Goal: Transaction & Acquisition: Book appointment/travel/reservation

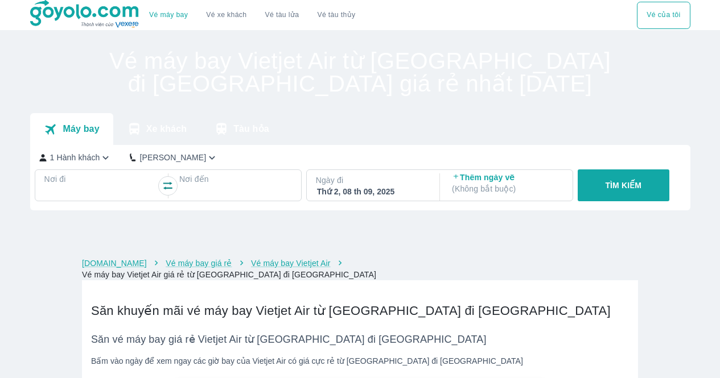
scroll to position [228, 0]
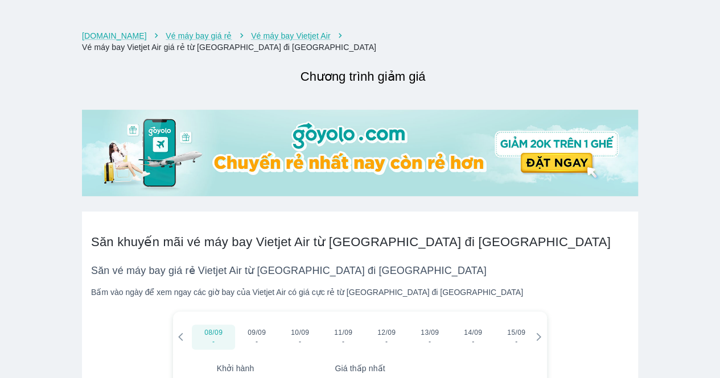
checkbox input "true"
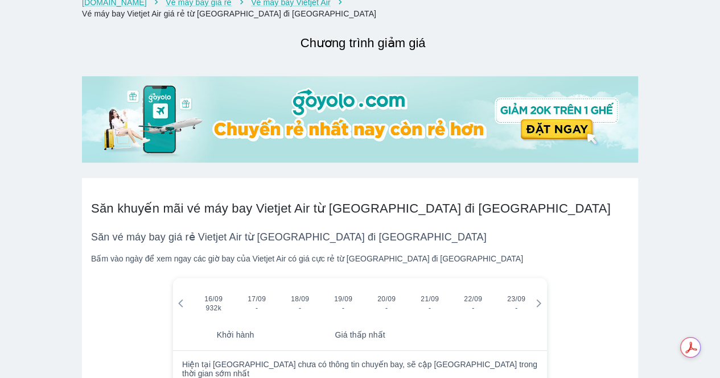
scroll to position [285, 0]
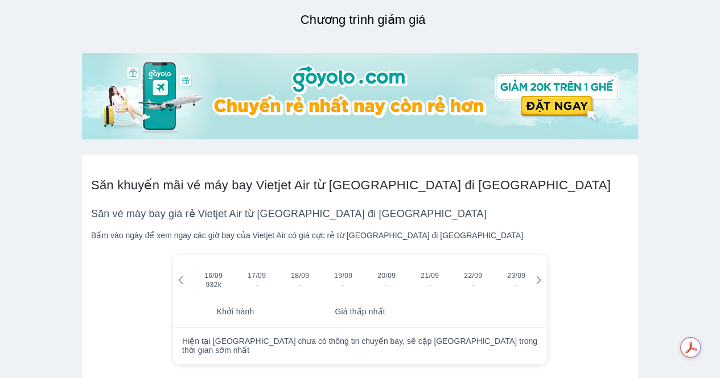
click at [211, 271] on span "16/09" at bounding box center [213, 275] width 18 height 9
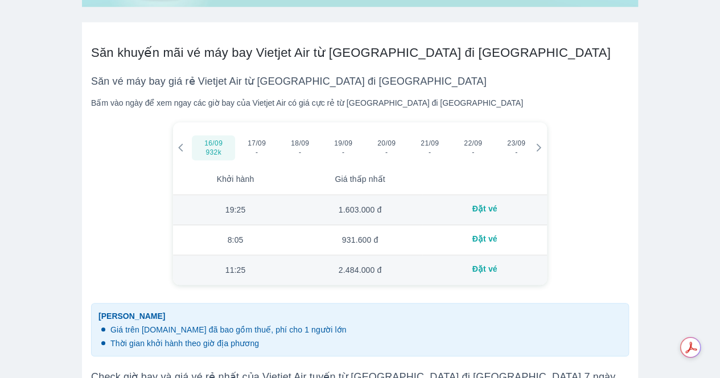
scroll to position [454, 0]
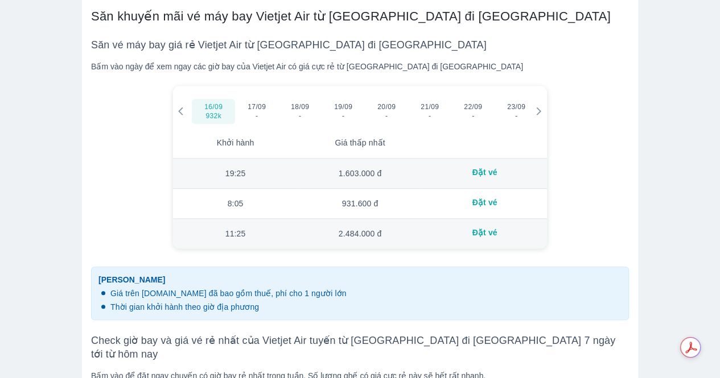
click at [241, 164] on td "19:25" at bounding box center [235, 174] width 125 height 30
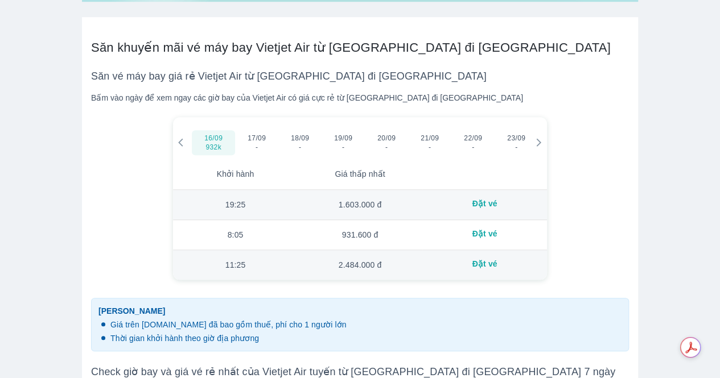
scroll to position [397, 0]
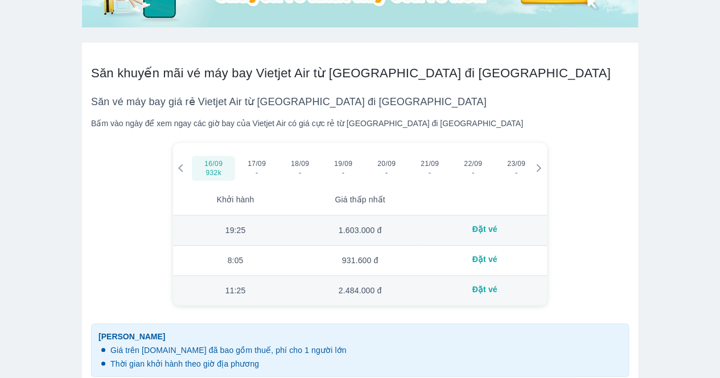
click at [234, 223] on td "19:25" at bounding box center [235, 231] width 125 height 30
click at [479, 225] on div "Đặt vé" at bounding box center [484, 229] width 106 height 9
click at [483, 225] on div "Đặt vé" at bounding box center [484, 229] width 106 height 9
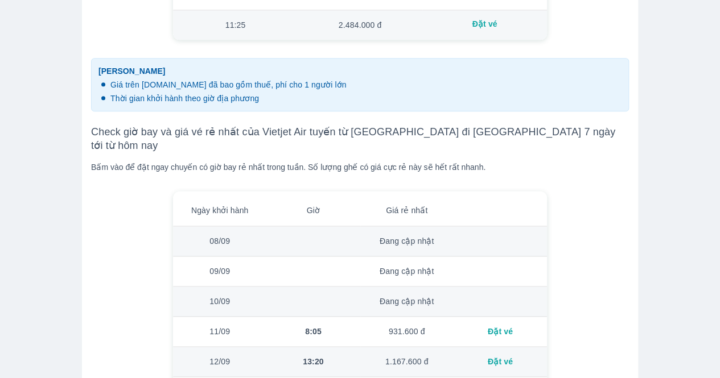
scroll to position [681, 0]
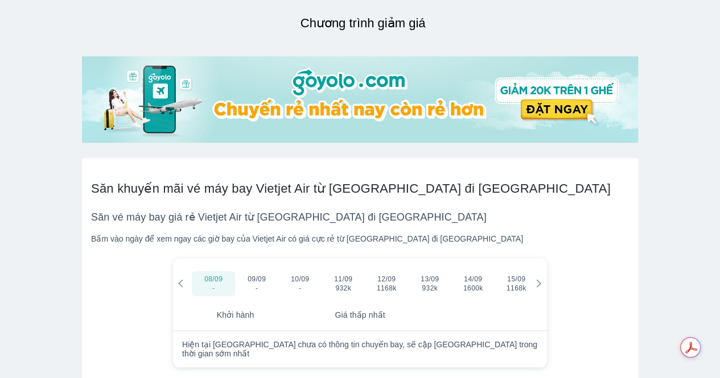
scroll to position [285, 0]
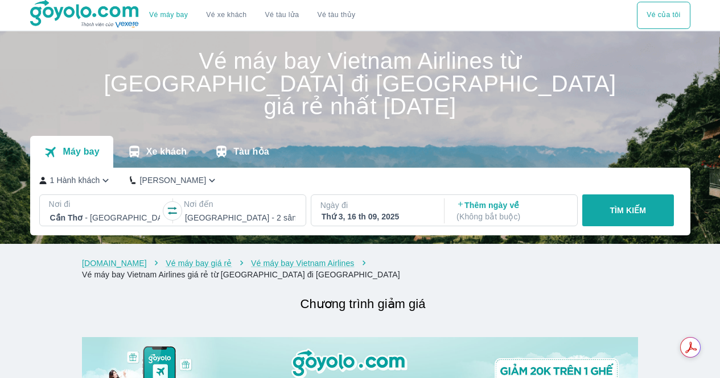
scroll to position [398, 0]
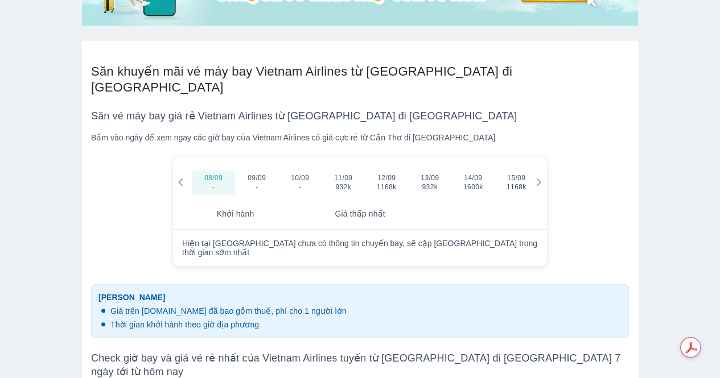
click at [539, 178] on icon at bounding box center [539, 183] width 10 height 10
click at [214, 174] on span "16/09" at bounding box center [213, 178] width 18 height 9
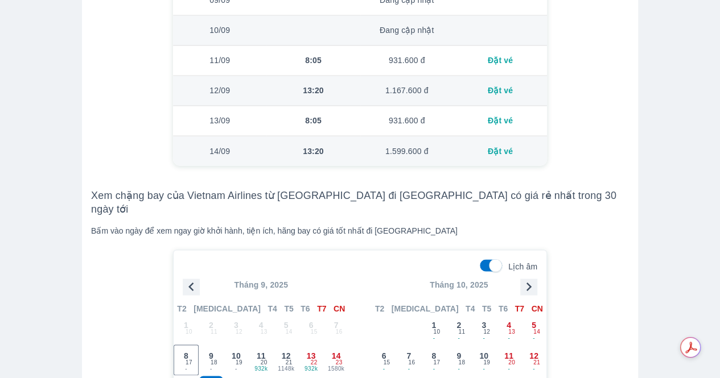
scroll to position [967, 0]
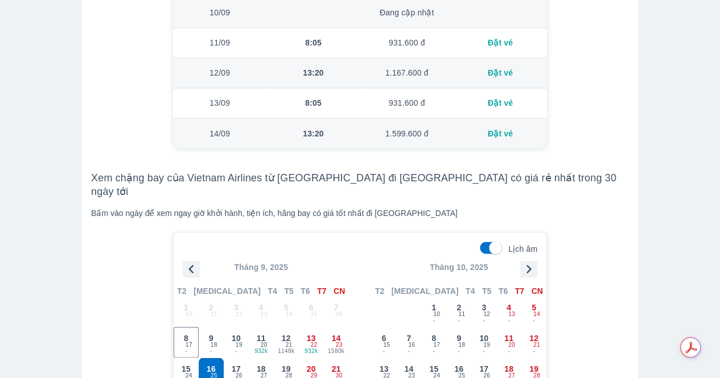
click at [208, 363] on span "16" at bounding box center [211, 368] width 9 height 11
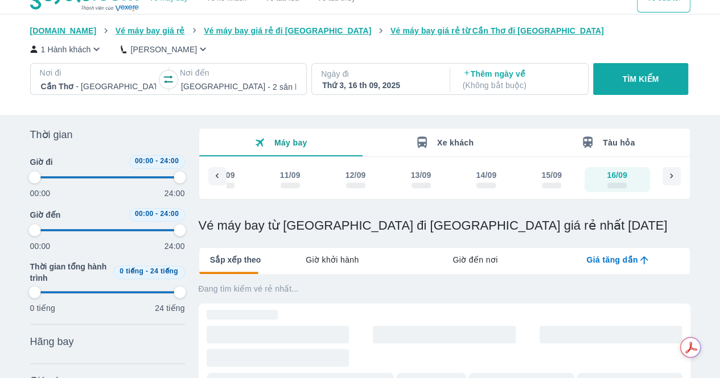
scroll to position [1, 0]
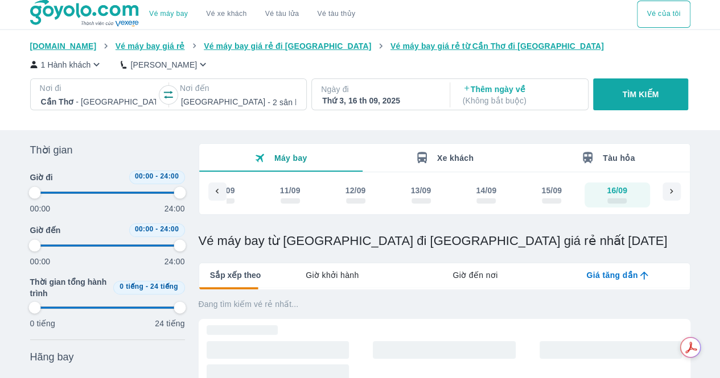
type input "97.9166666666667"
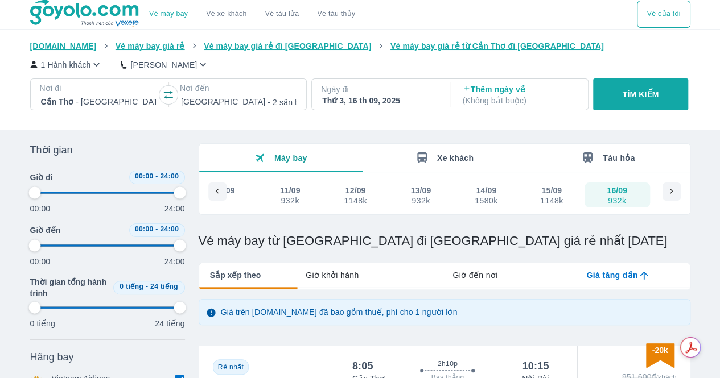
scroll to position [0, 0]
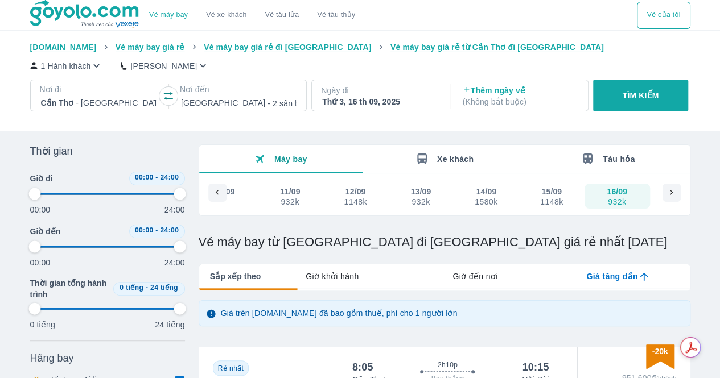
type input "97.9166666666667"
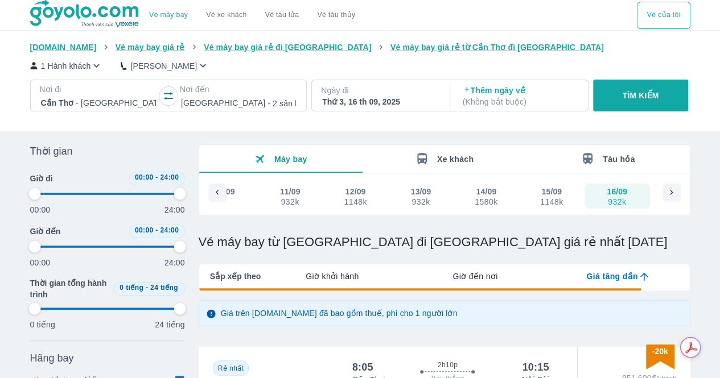
type input "97.9166666666667"
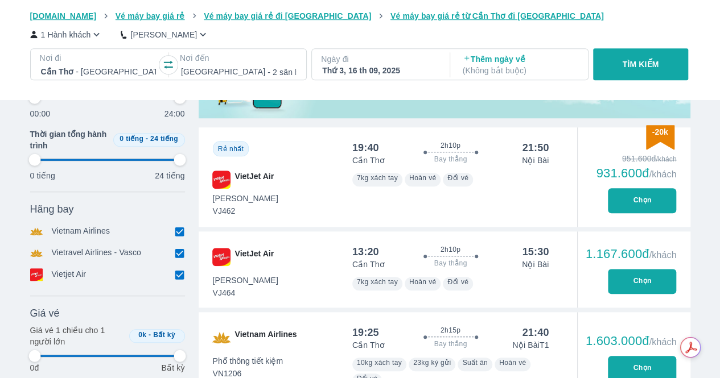
scroll to position [455, 0]
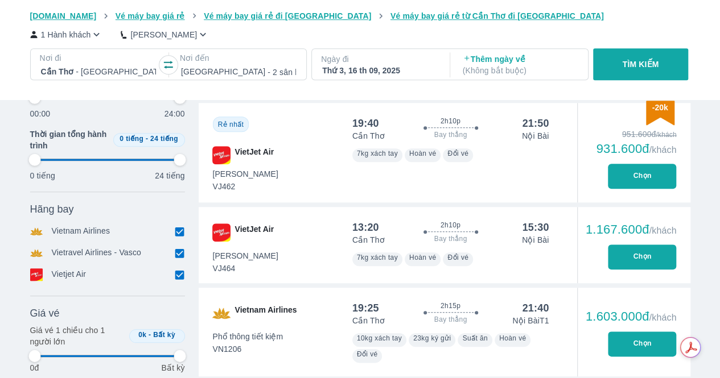
type input "97.9166666666667"
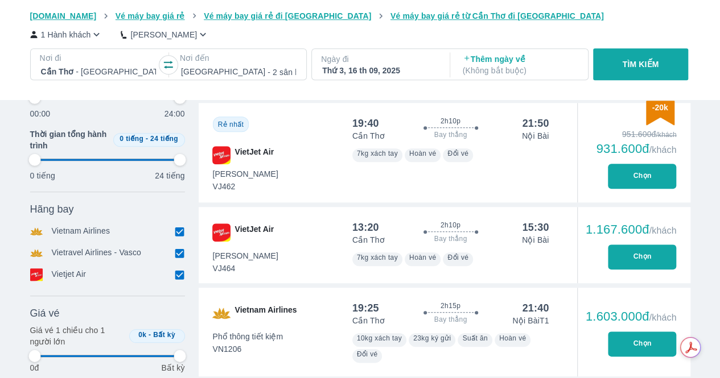
type input "97.9166666666667"
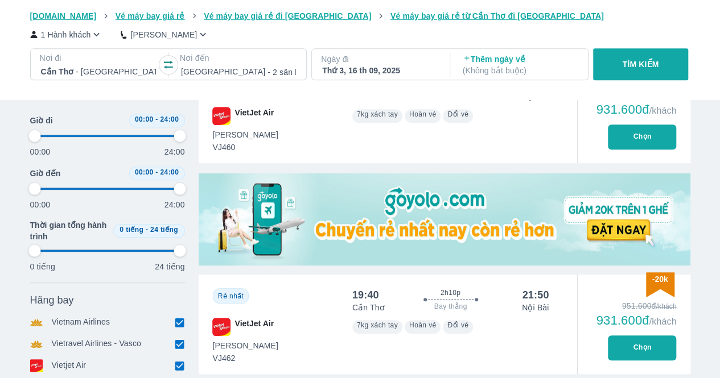
scroll to position [57, 0]
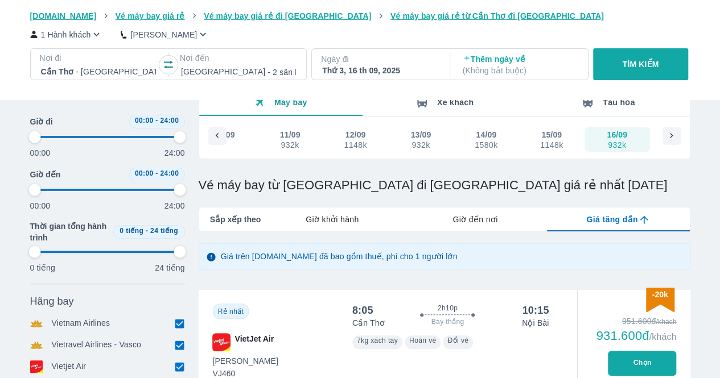
type input "97.9166666666667"
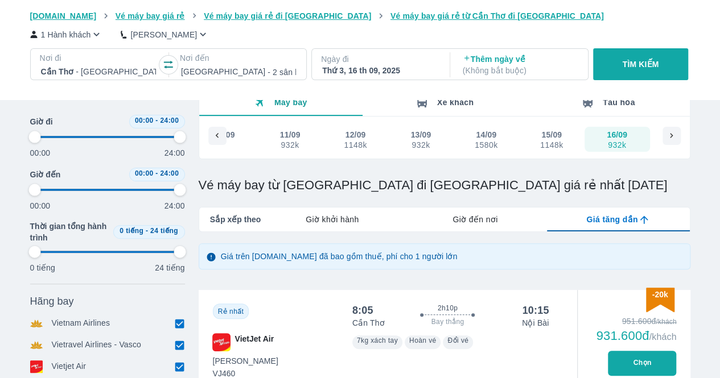
type input "97.9166666666667"
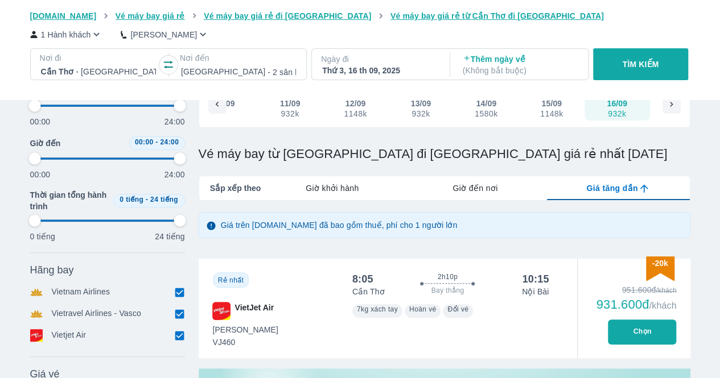
scroll to position [114, 0]
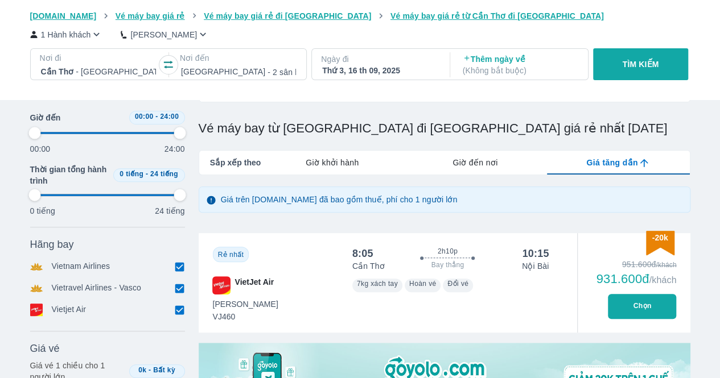
type input "97.9166666666667"
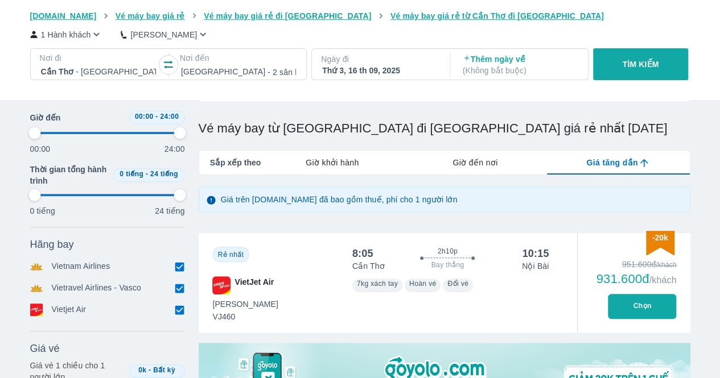
type input "97.9166666666667"
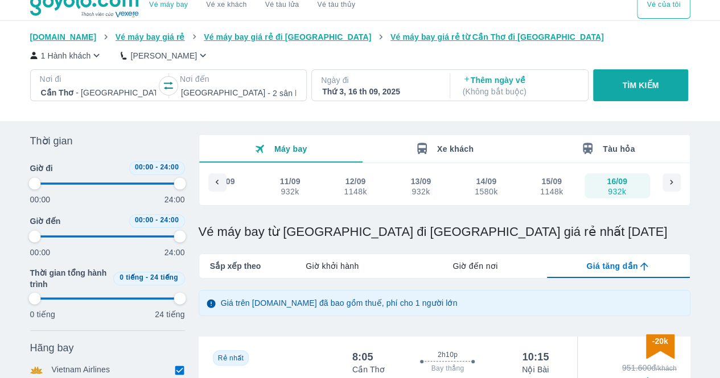
scroll to position [0, 0]
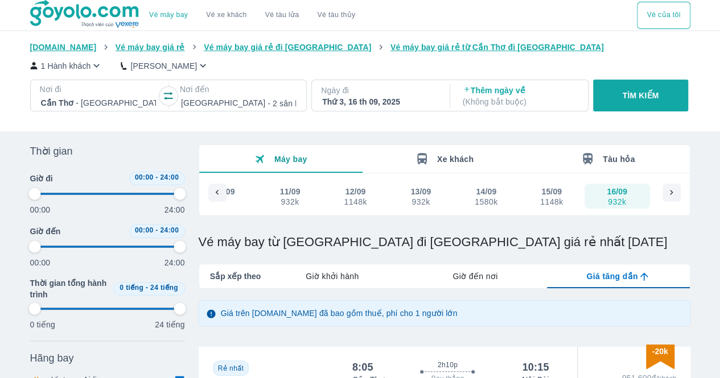
type input "97.9166666666667"
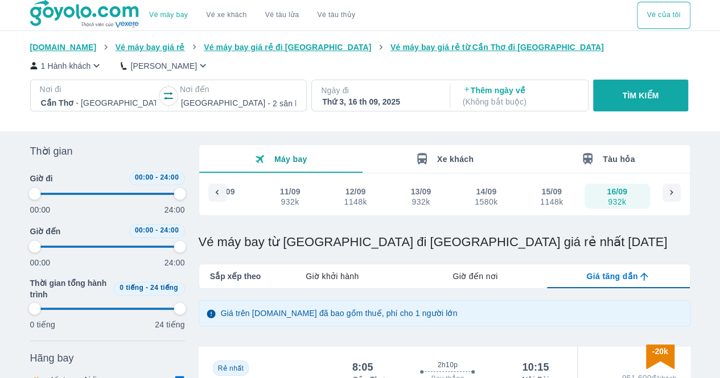
type input "97.9166666666667"
click at [344, 275] on span "Giờ khởi hành" at bounding box center [332, 276] width 53 height 11
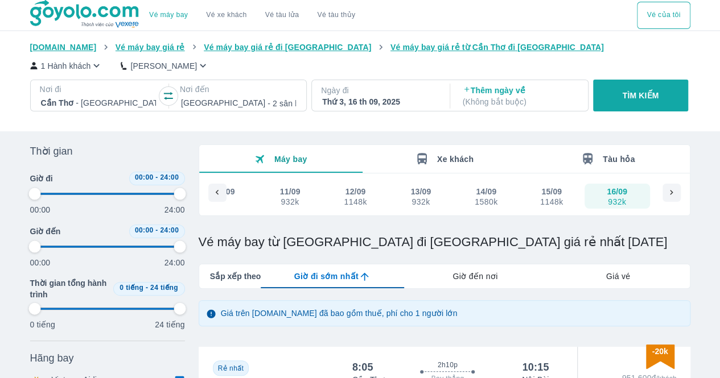
type input "97.9166666666667"
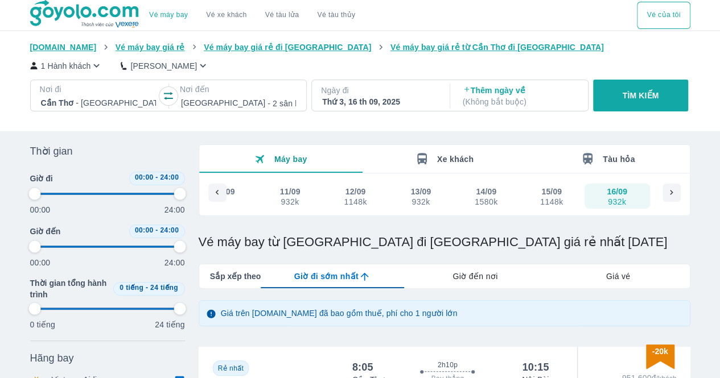
type input "97.9166666666667"
click at [469, 278] on span "Giờ đến nơi" at bounding box center [474, 276] width 45 height 11
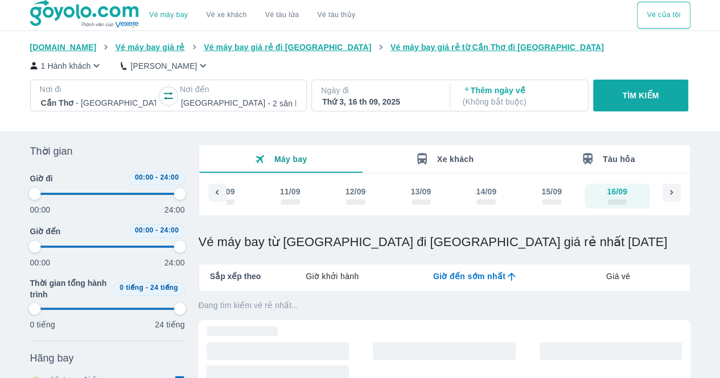
type input "97.9166666666667"
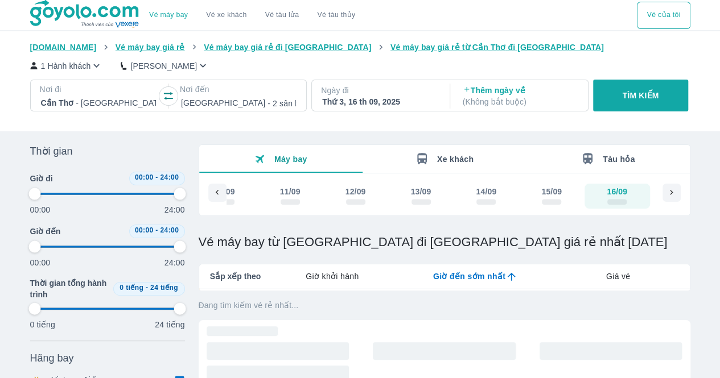
type input "97.9166666666667"
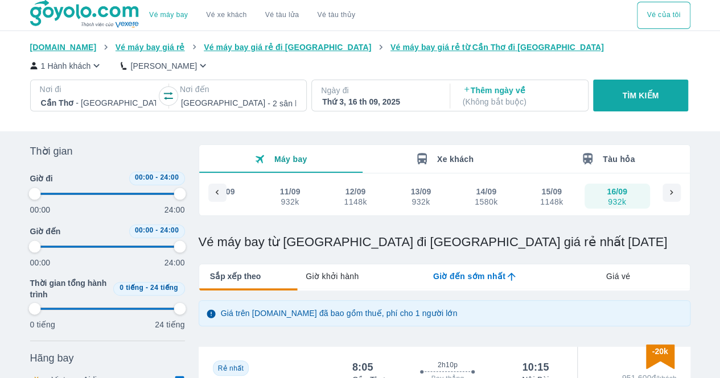
type input "97.9166666666667"
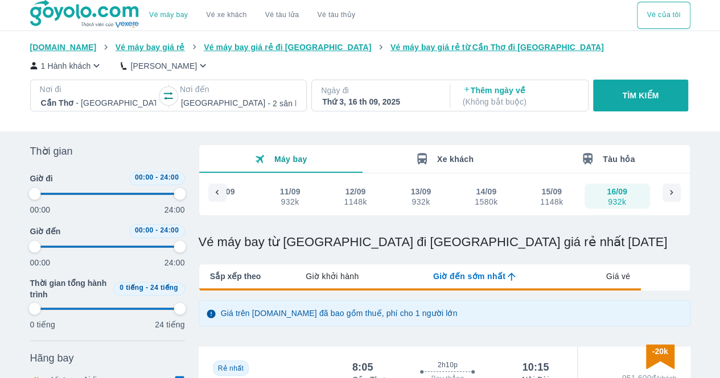
type input "97.9166666666667"
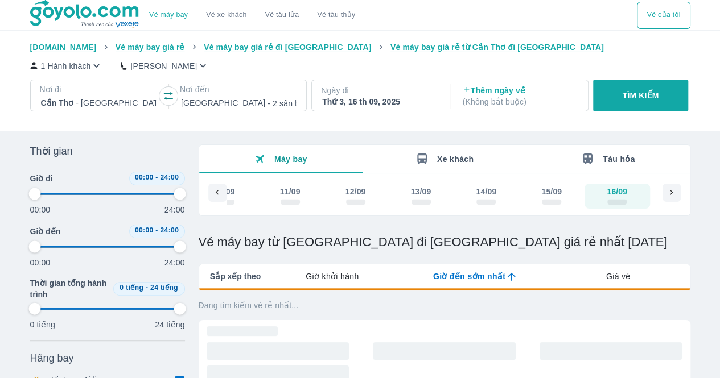
type input "97.9166666666667"
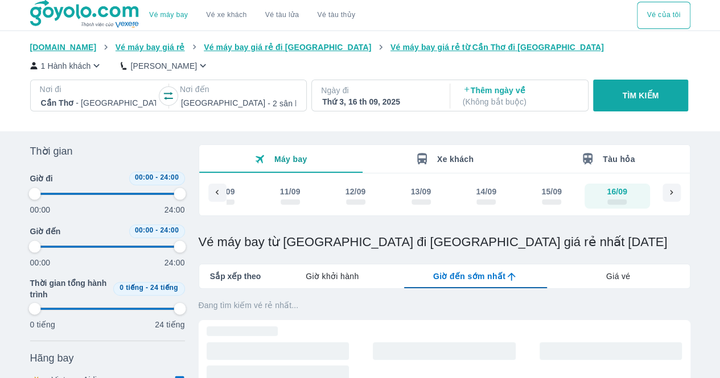
type input "97.9166666666667"
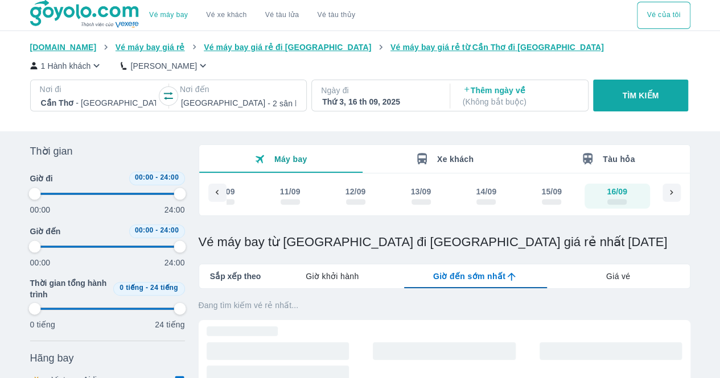
type input "97.9166666666667"
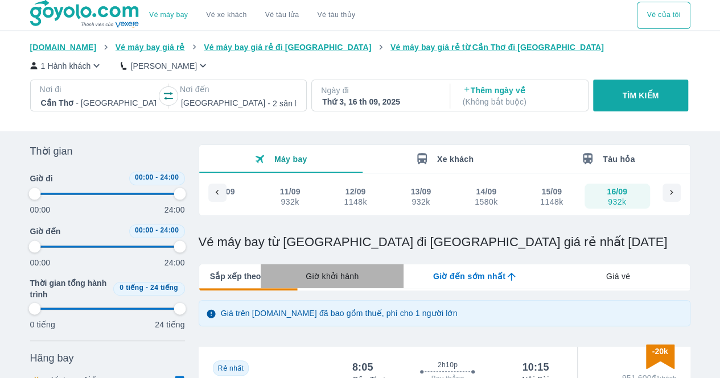
click at [331, 278] on span "Giờ khởi hành" at bounding box center [332, 276] width 53 height 11
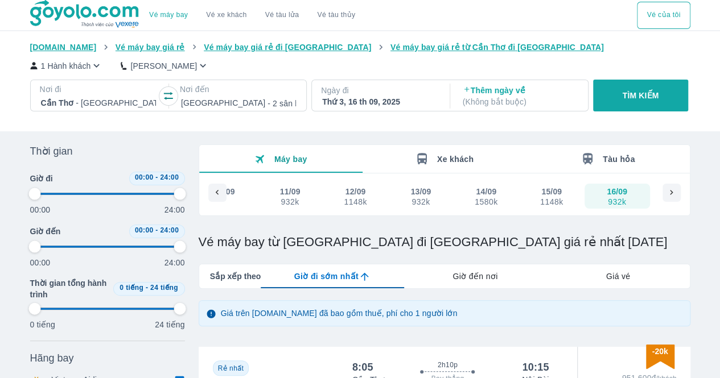
type input "97.9166666666667"
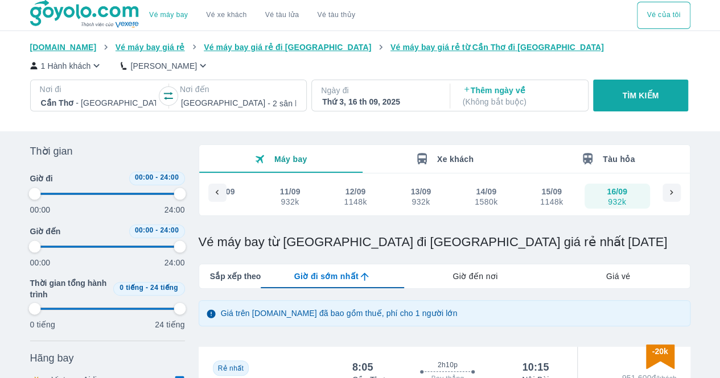
type input "97.9166666666667"
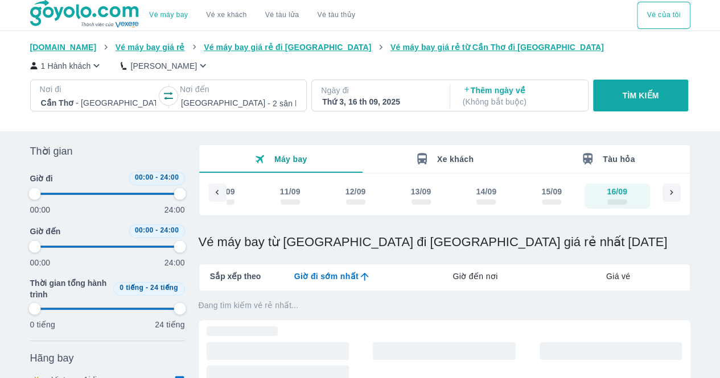
scroll to position [114, 0]
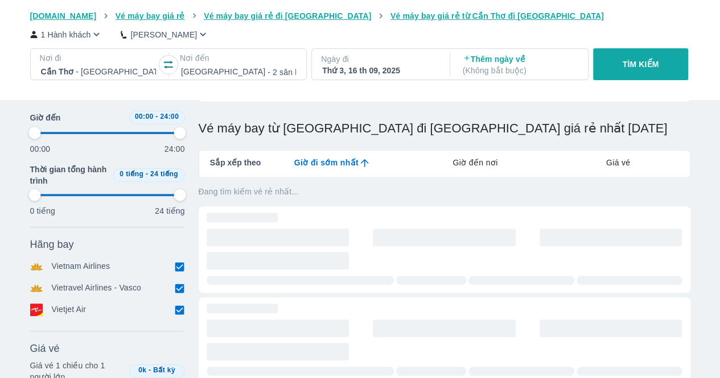
type input "97.9166666666667"
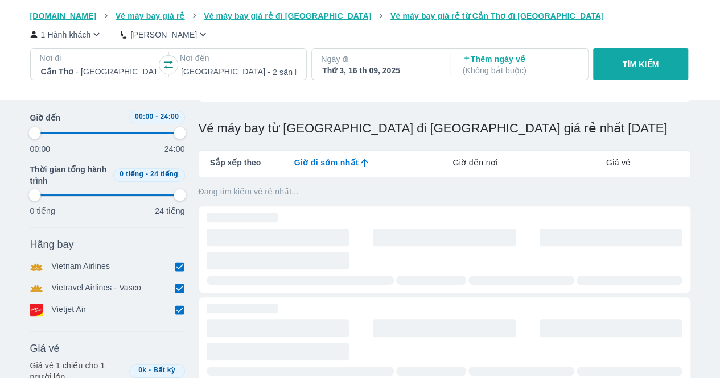
type input "97.9166666666667"
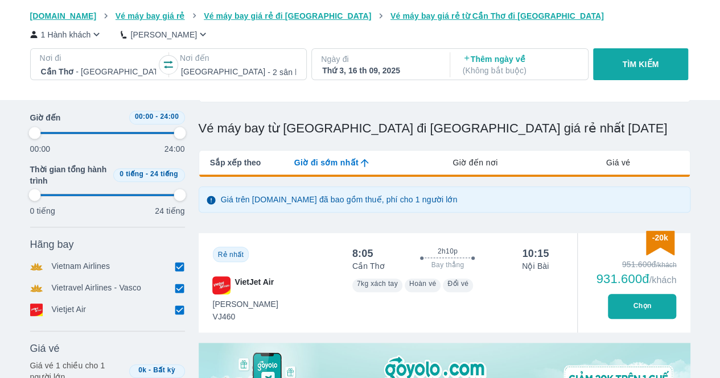
scroll to position [171, 0]
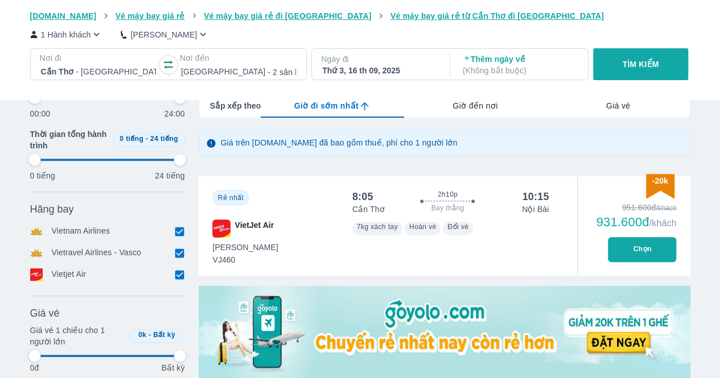
type input "97.9166666666667"
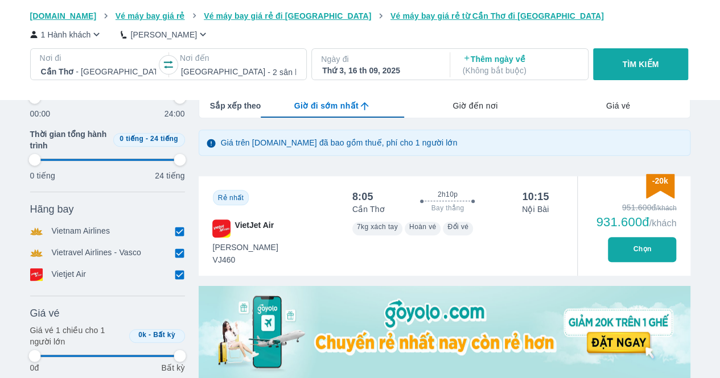
type input "97.9166666666667"
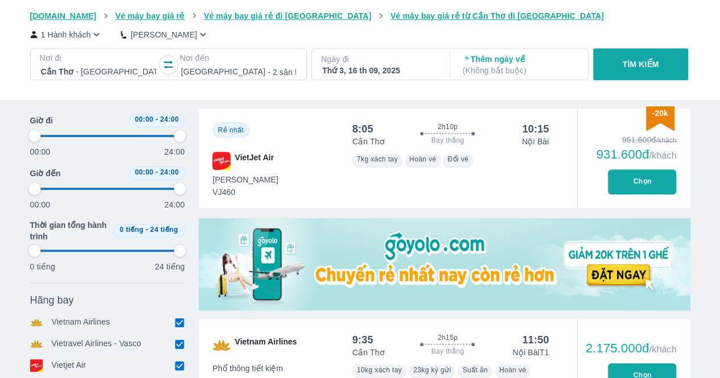
scroll to position [114, 0]
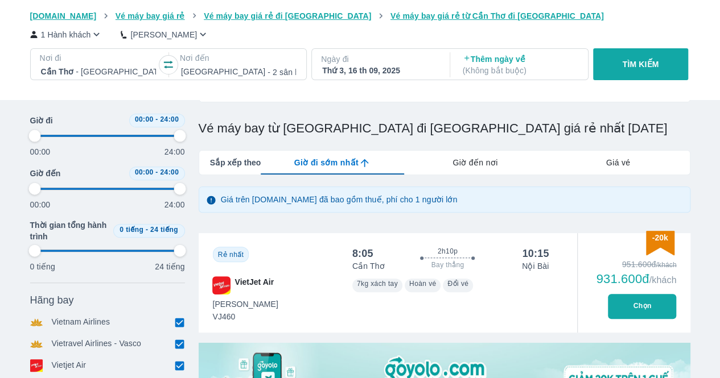
type input "97.9166666666667"
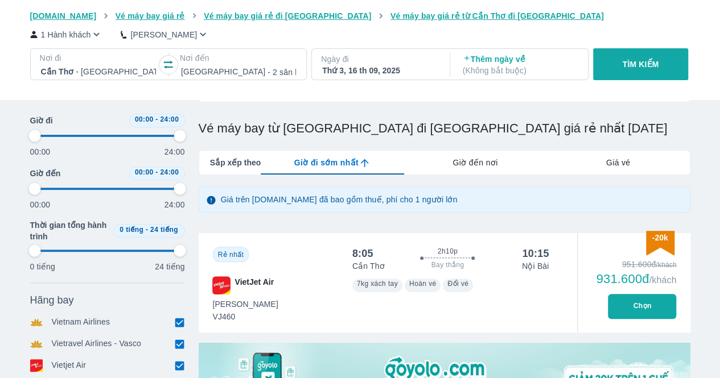
type input "97.9166666666667"
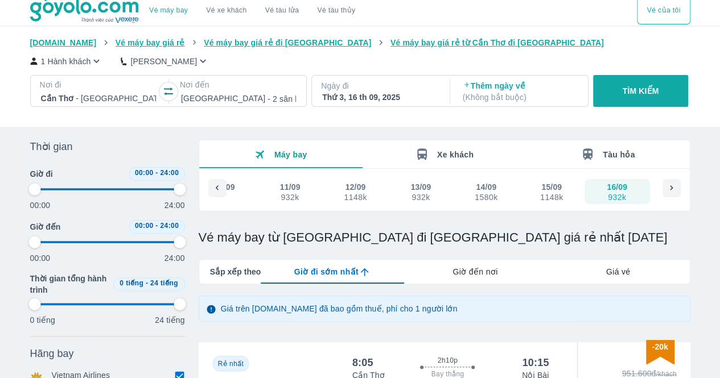
scroll to position [0, 0]
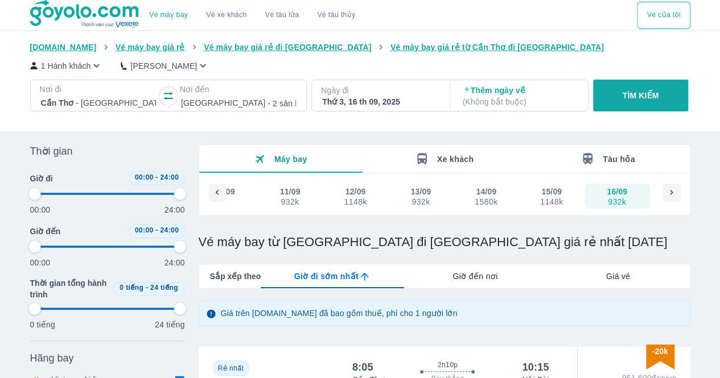
type input "97.9166666666667"
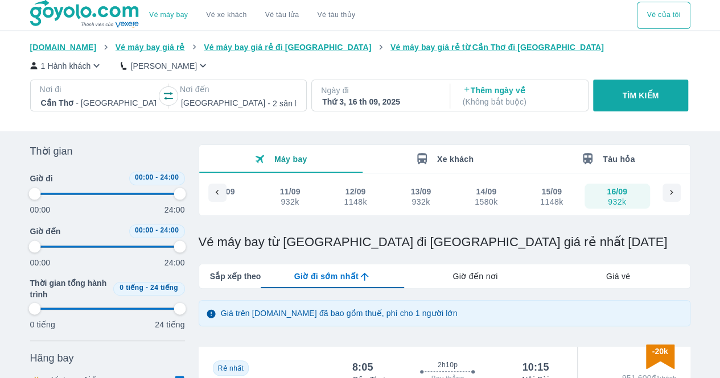
type input "97.9166666666667"
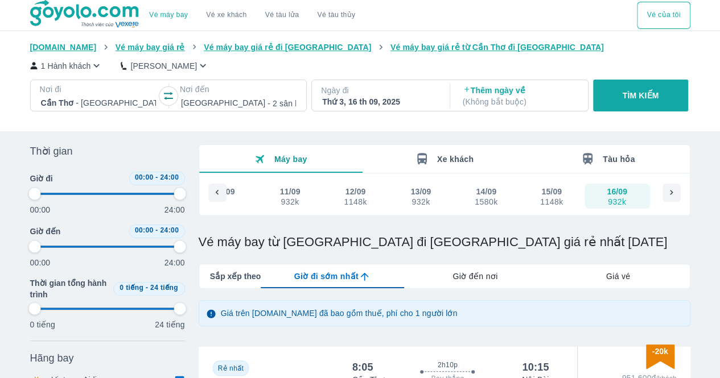
type input "97.9166666666667"
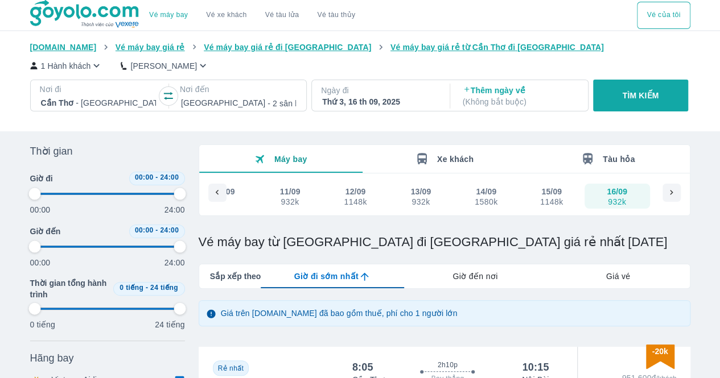
type input "97.9166666666667"
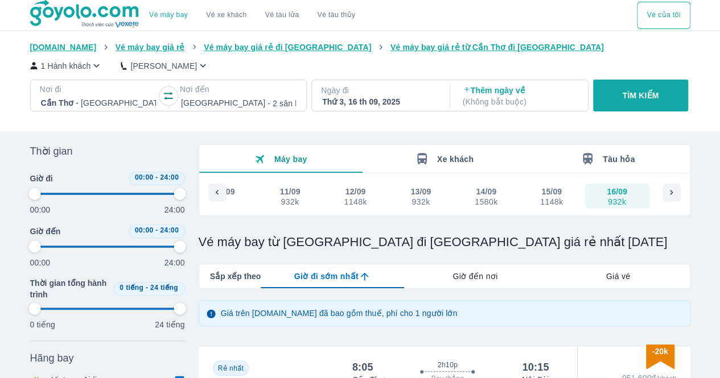
type input "97.9166666666667"
click at [633, 102] on button "TÌM KIẾM" at bounding box center [640, 96] width 95 height 32
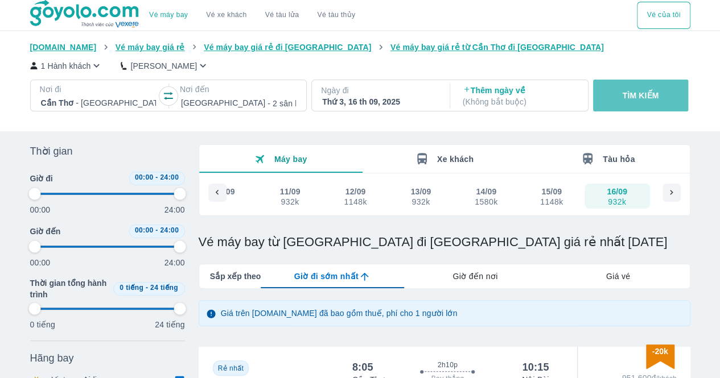
type input "97.9166666666667"
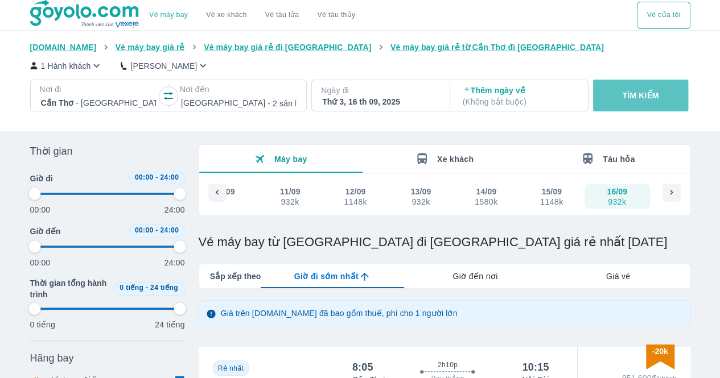
type input "97.9166666666667"
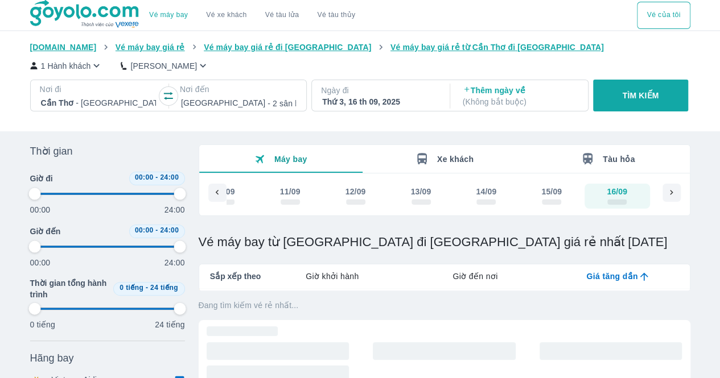
type input "97.9166666666667"
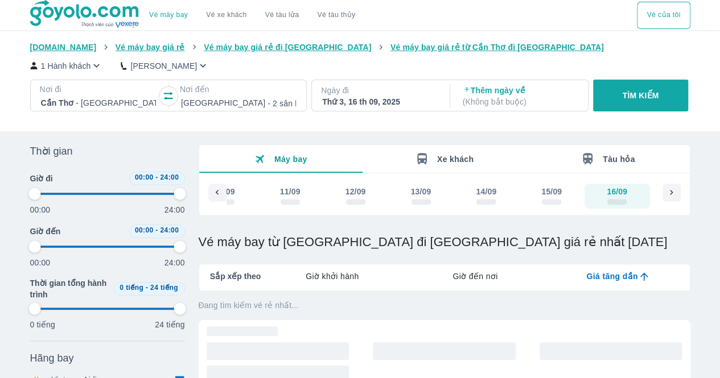
type input "97.9166666666667"
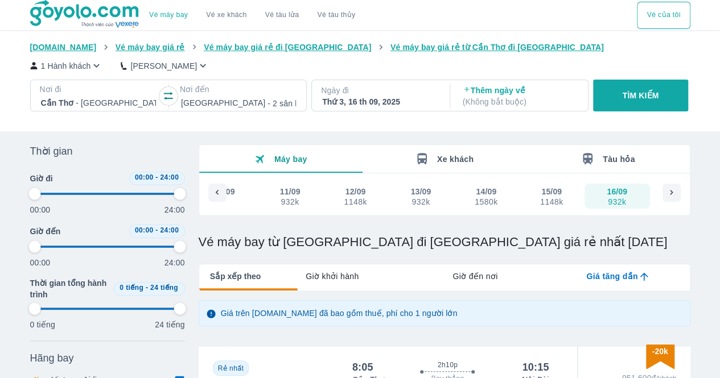
type input "97.9166666666667"
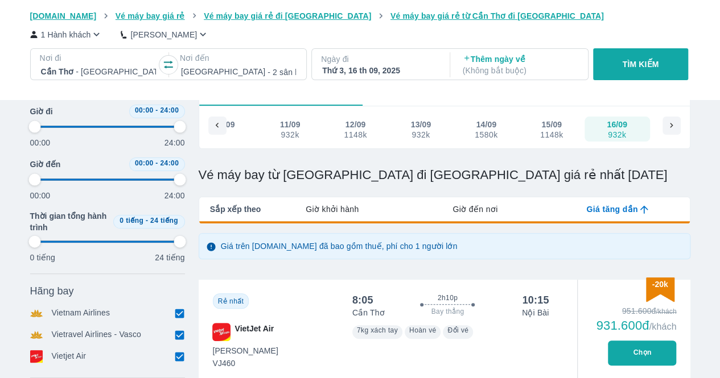
scroll to position [114, 0]
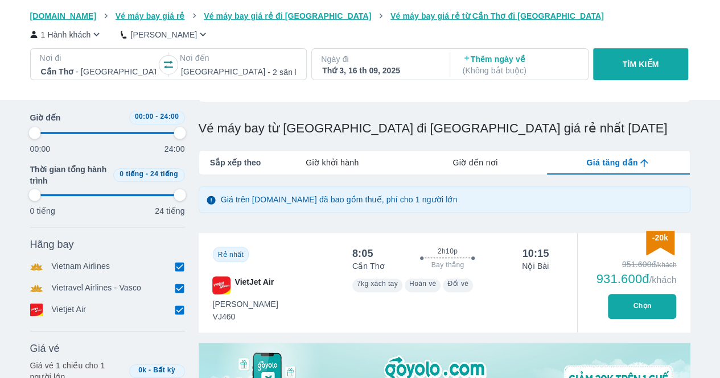
type input "97.9166666666667"
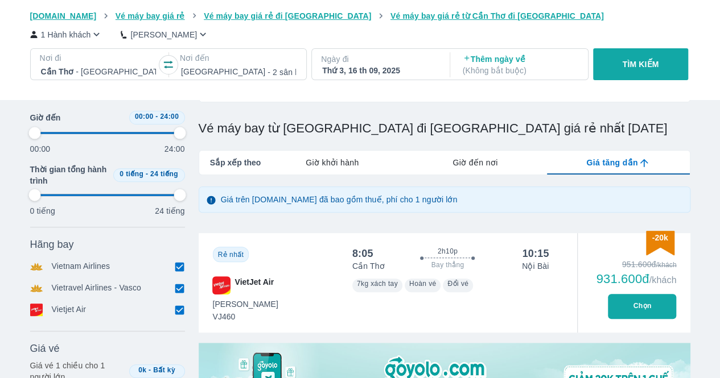
type input "97.9166666666667"
